Goal: Task Accomplishment & Management: Complete application form

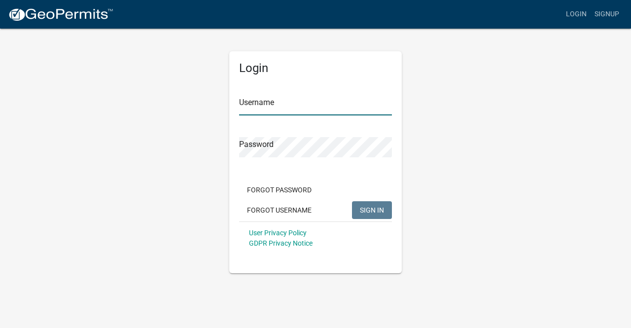
type input "[EMAIL_ADDRESS][DOMAIN_NAME]"
click at [373, 209] on span "SIGN IN" at bounding box center [372, 210] width 24 height 8
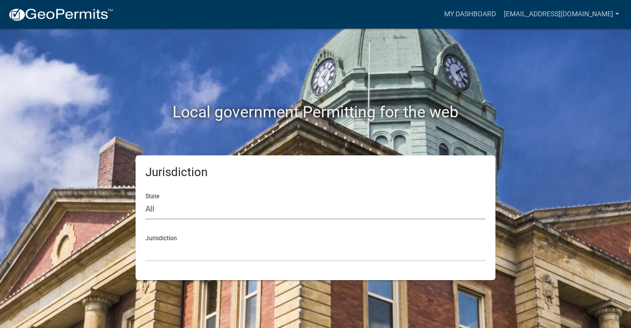
click at [218, 215] on select "All [US_STATE] [US_STATE] [US_STATE] [US_STATE] [US_STATE] [US_STATE] [US_STATE…" at bounding box center [316, 209] width 340 height 20
select select "[US_STATE]"
click at [146, 199] on select "All [US_STATE] [US_STATE] [US_STATE] [US_STATE] [US_STATE] [US_STATE] [US_STATE…" at bounding box center [316, 209] width 340 height 20
click at [182, 255] on select "[GEOGRAPHIC_DATA], [US_STATE] [GEOGRAPHIC_DATA], [US_STATE] [GEOGRAPHIC_DATA], …" at bounding box center [316, 251] width 340 height 20
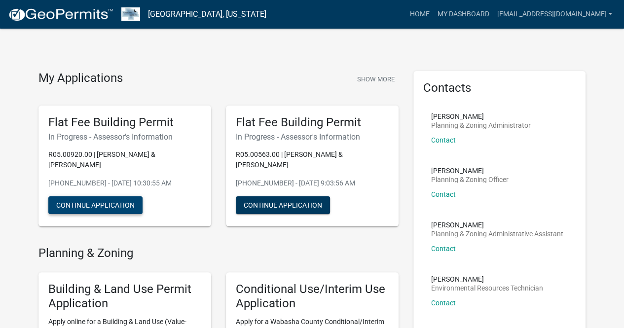
click at [107, 196] on button "Continue Application" at bounding box center [95, 205] width 94 height 18
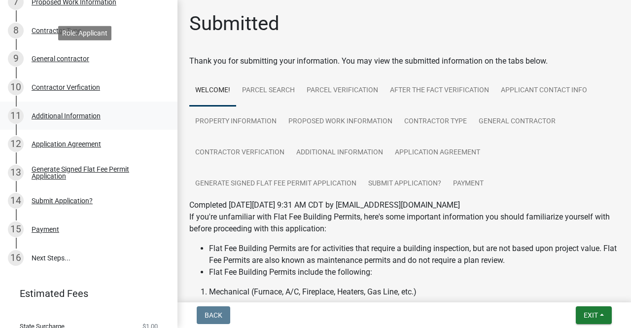
scroll to position [395, 0]
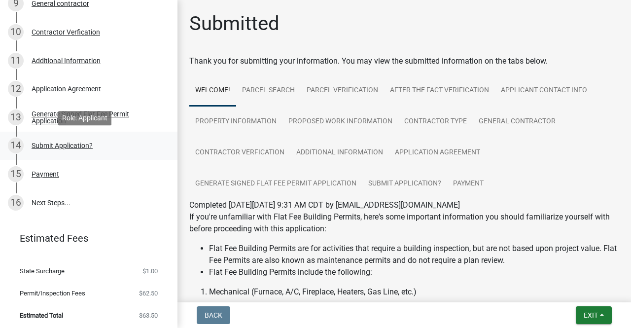
click at [61, 147] on div "Submit Application?" at bounding box center [62, 145] width 61 height 7
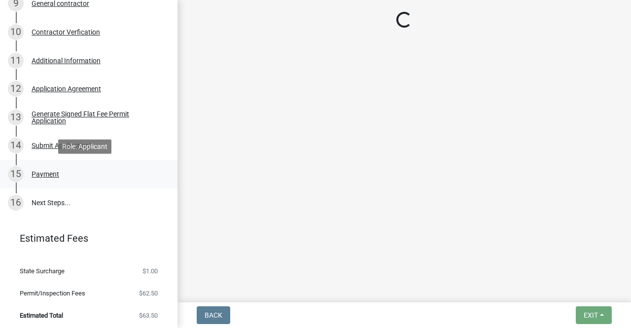
click at [52, 168] on div "15 Payment" at bounding box center [85, 174] width 154 height 16
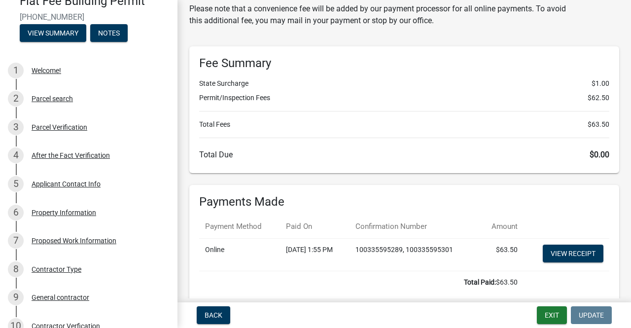
scroll to position [0, 0]
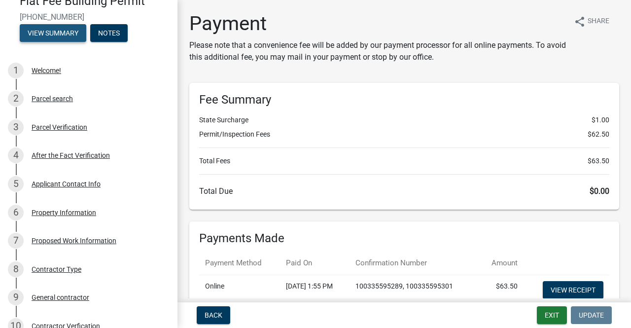
click at [49, 37] on button "View Summary" at bounding box center [53, 33] width 67 height 18
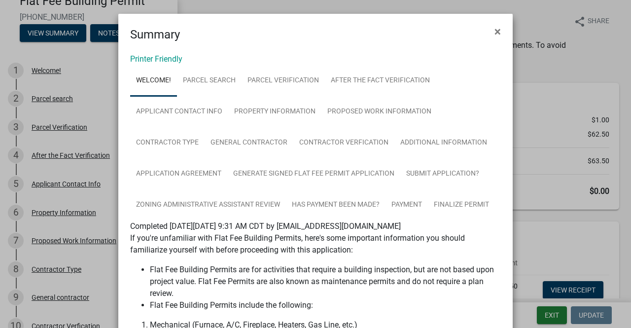
drag, startPoint x: 491, startPoint y: 33, endPoint x: 443, endPoint y: 27, distance: 49.1
click at [495, 33] on span "×" at bounding box center [498, 32] width 6 height 14
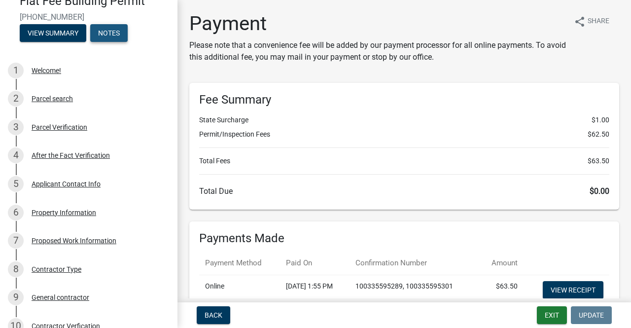
click at [117, 31] on button "Notes" at bounding box center [108, 33] width 37 height 18
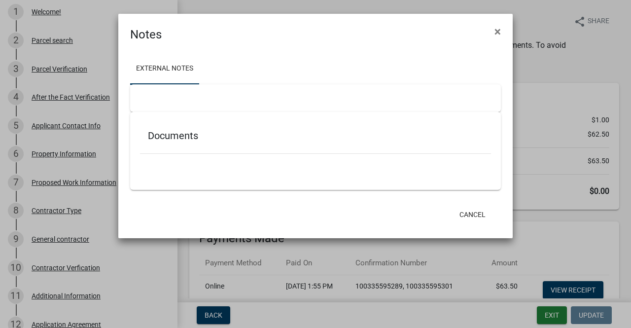
scroll to position [42, 0]
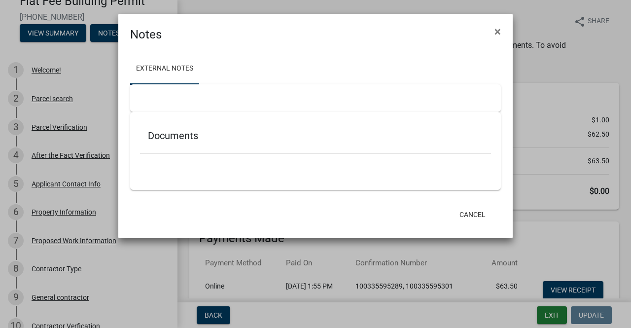
click at [201, 144] on div "Documents" at bounding box center [315, 138] width 351 height 32
click at [187, 136] on h5 "Documents" at bounding box center [315, 136] width 335 height 12
click at [169, 140] on h5 "Documents" at bounding box center [315, 136] width 335 height 12
drag, startPoint x: 277, startPoint y: 158, endPoint x: 317, endPoint y: 169, distance: 40.9
click at [309, 167] on div at bounding box center [315, 163] width 351 height 18
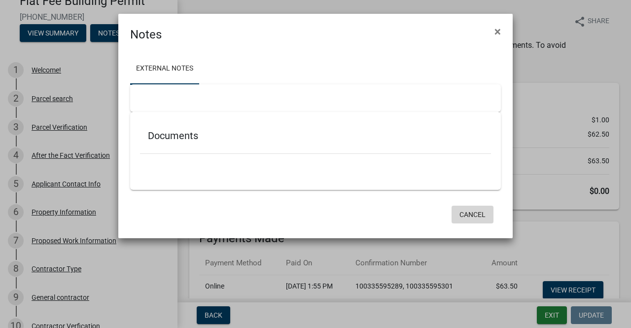
click at [482, 213] on button "Cancel" at bounding box center [473, 215] width 42 height 18
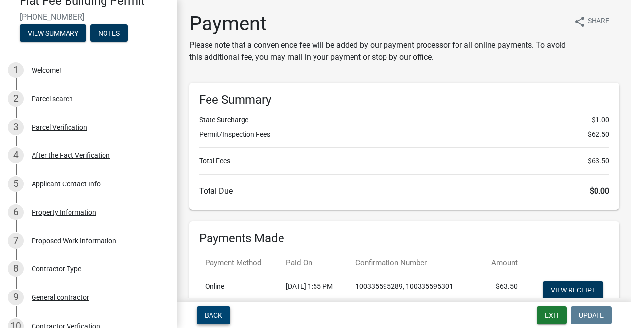
click at [220, 317] on span "Back" at bounding box center [214, 315] width 18 height 8
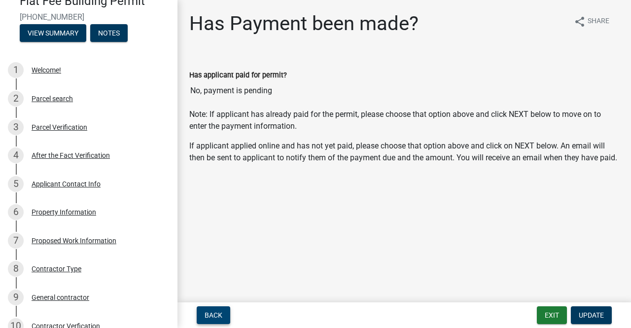
click at [222, 318] on span "Back" at bounding box center [214, 315] width 18 height 8
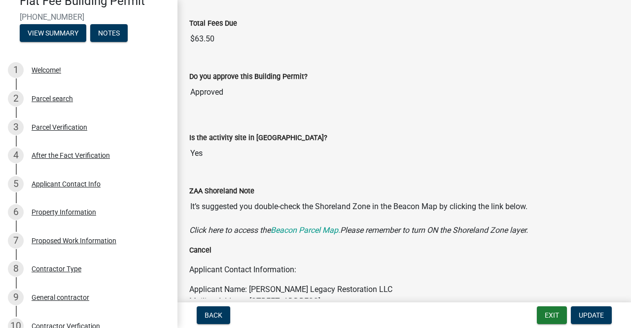
scroll to position [641, 0]
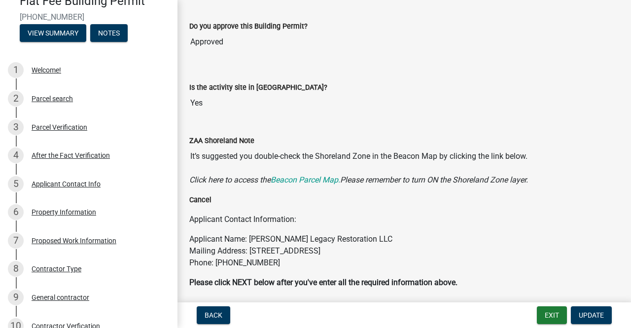
click at [548, 306] on nav "Back Exit Update" at bounding box center [405, 315] width 454 height 26
click at [550, 314] on button "Exit" at bounding box center [552, 315] width 30 height 18
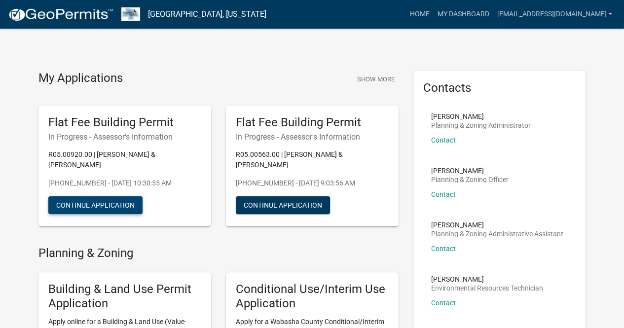
click at [104, 197] on button "Continue Application" at bounding box center [95, 205] width 94 height 18
